Goal: Transaction & Acquisition: Purchase product/service

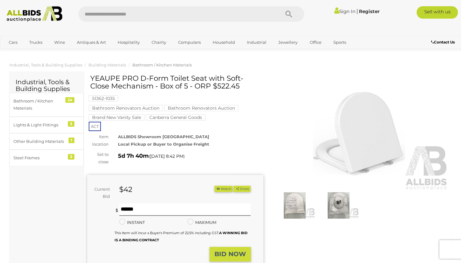
click at [24, 16] on img at bounding box center [34, 14] width 62 height 16
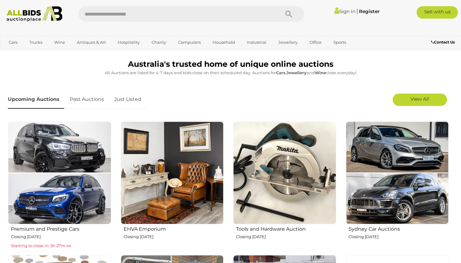
scroll to position [159, 0]
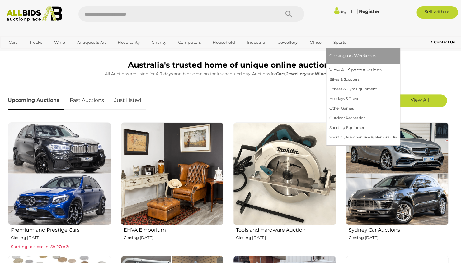
click at [337, 47] on link "Sports" at bounding box center [339, 42] width 21 height 10
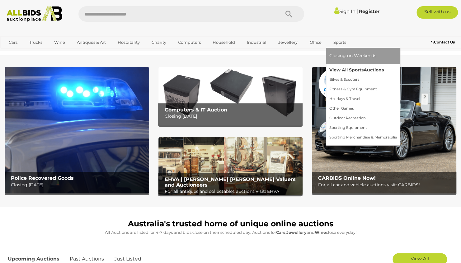
click at [378, 70] on span "Auctions" at bounding box center [373, 70] width 20 height 6
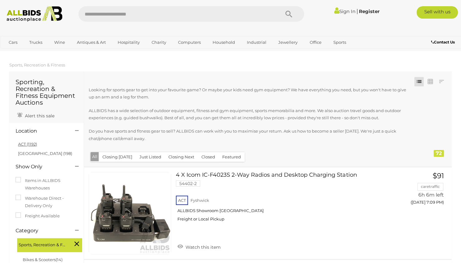
click at [28, 144] on link "ACT (1192)" at bounding box center [27, 144] width 19 height 5
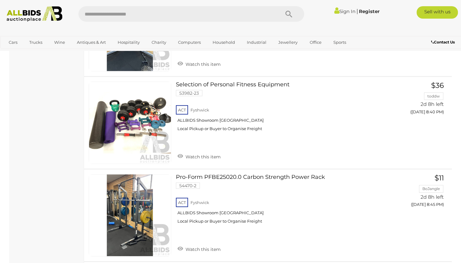
scroll to position [2416, 0]
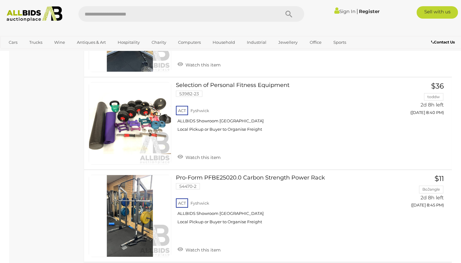
click at [139, 114] on link at bounding box center [130, 123] width 82 height 82
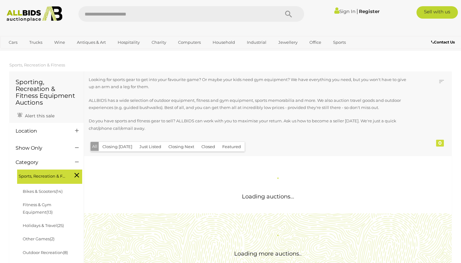
scroll to position [468, 0]
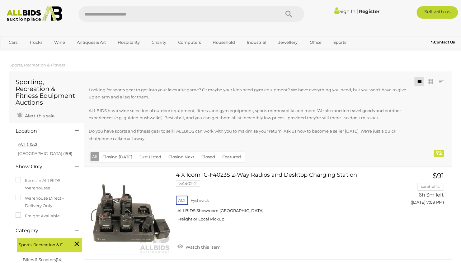
click at [30, 147] on link "ACT (1192)" at bounding box center [27, 144] width 19 height 5
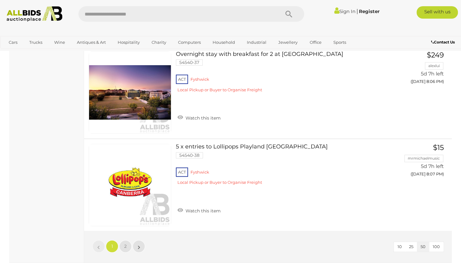
scroll to position [4581, 0]
click at [125, 244] on span "2" at bounding box center [125, 247] width 2 height 6
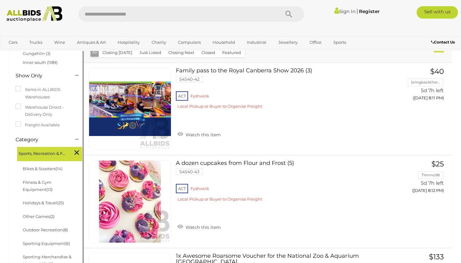
click at [423, 226] on div "A dozen cupcakes from Flour and Frost (5) 54540-43 ACT Fyshwick Watch this item…" at bounding box center [267, 202] width 377 height 92
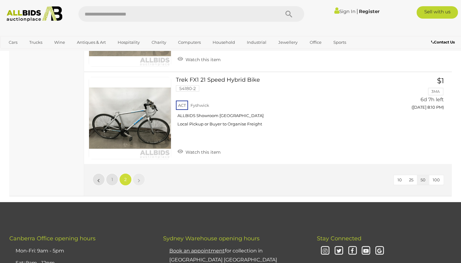
scroll to position [1116, 0]
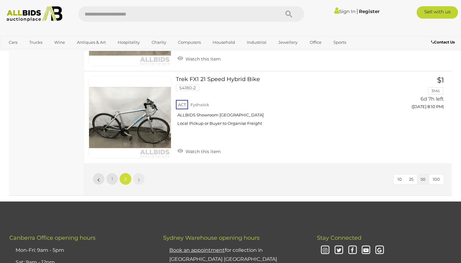
click at [149, 79] on link at bounding box center [130, 118] width 82 height 82
